Goal: Task Accomplishment & Management: Complete application form

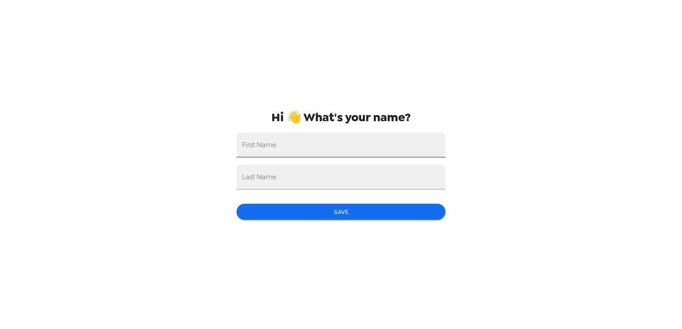
click at [320, 150] on input "First Name" at bounding box center [340, 144] width 209 height 25
click at [293, 147] on input "First Name" at bounding box center [340, 144] width 209 height 25
type input "Sarbeshwar"
click at [285, 176] on input "Last Name" at bounding box center [340, 177] width 209 height 25
type input "Panda"
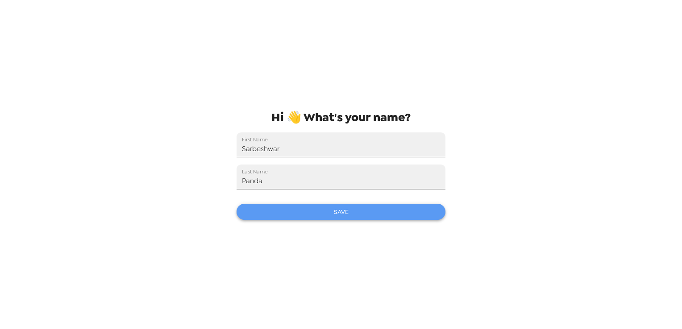
click at [357, 215] on button "Save" at bounding box center [340, 212] width 209 height 17
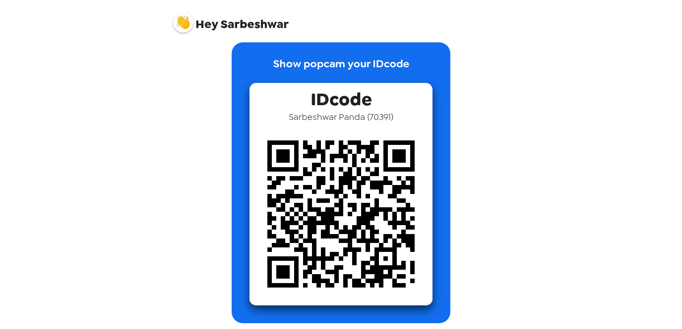
scroll to position [12, 0]
